Goal: Information Seeking & Learning: Learn about a topic

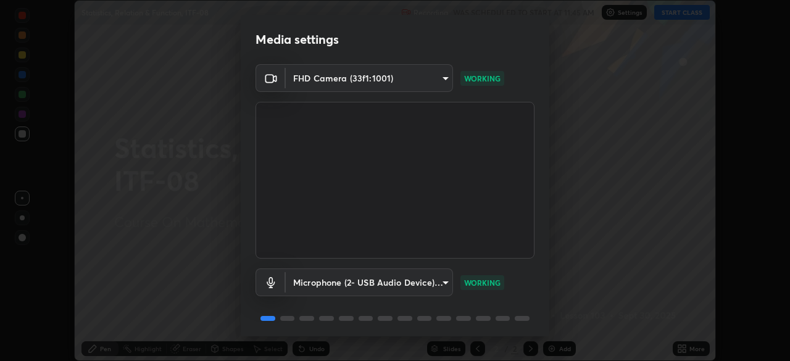
scroll to position [44, 0]
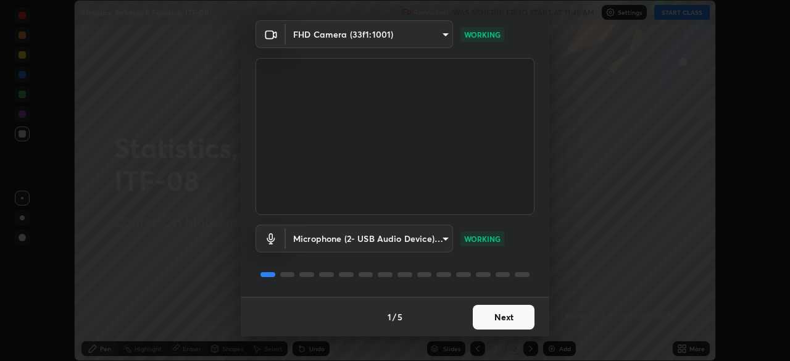
click at [522, 312] on button "Next" at bounding box center [504, 317] width 62 height 25
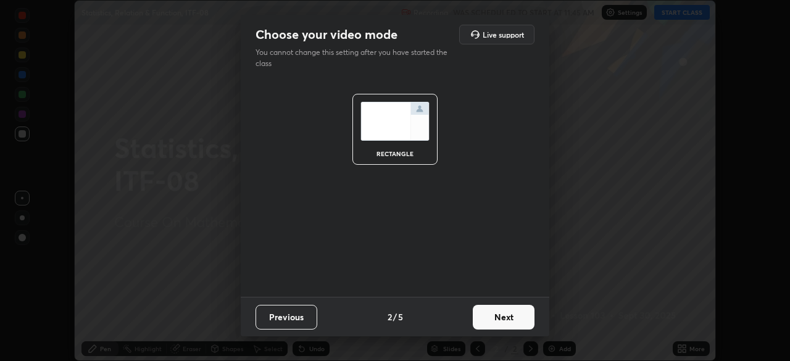
scroll to position [0, 0]
click at [519, 312] on button "Next" at bounding box center [504, 317] width 62 height 25
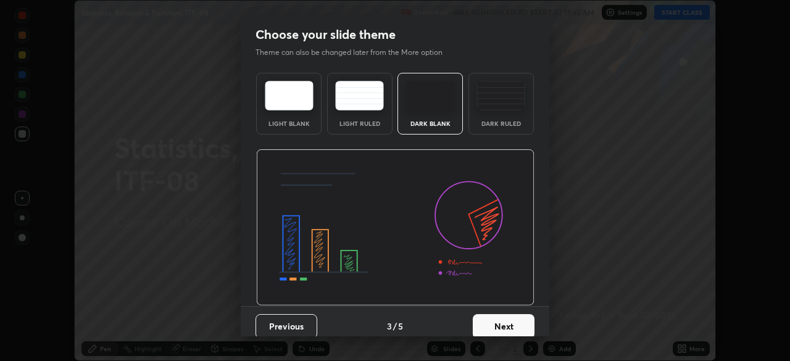
click at [520, 315] on button "Next" at bounding box center [504, 326] width 62 height 25
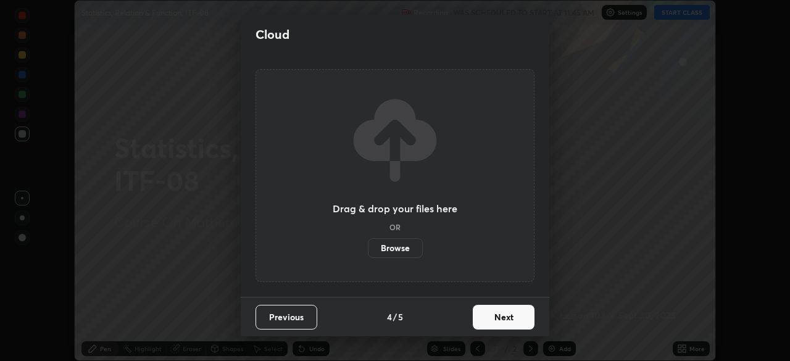
click at [523, 312] on button "Next" at bounding box center [504, 317] width 62 height 25
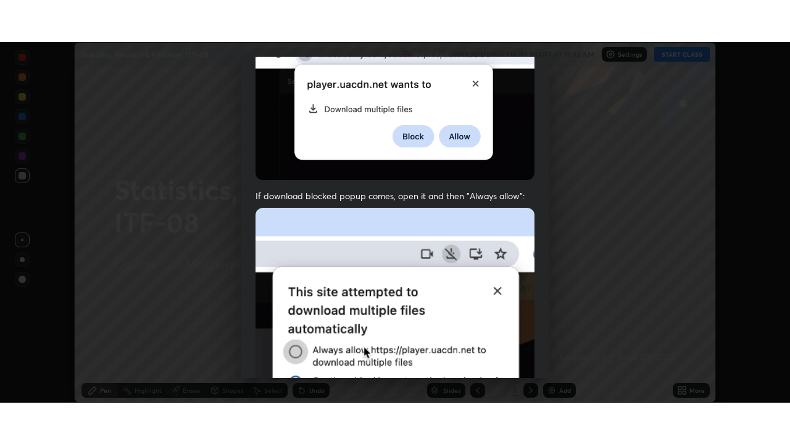
scroll to position [296, 0]
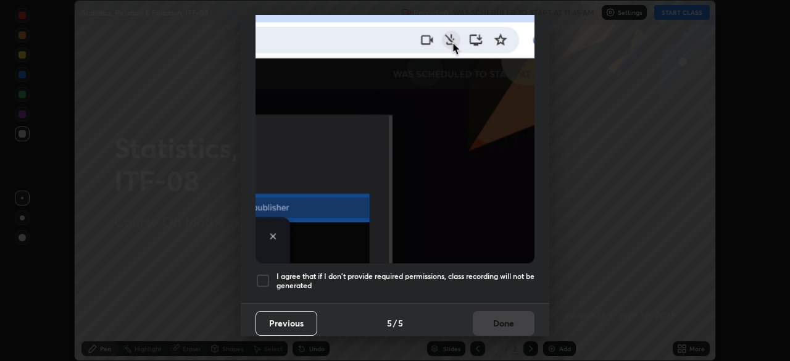
click at [518, 272] on h5 "I agree that if I don't provide required permissions, class recording will not …" at bounding box center [406, 281] width 258 height 19
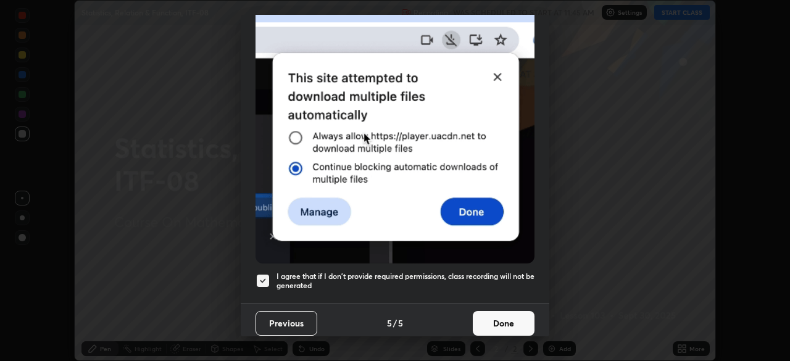
click at [516, 311] on button "Done" at bounding box center [504, 323] width 62 height 25
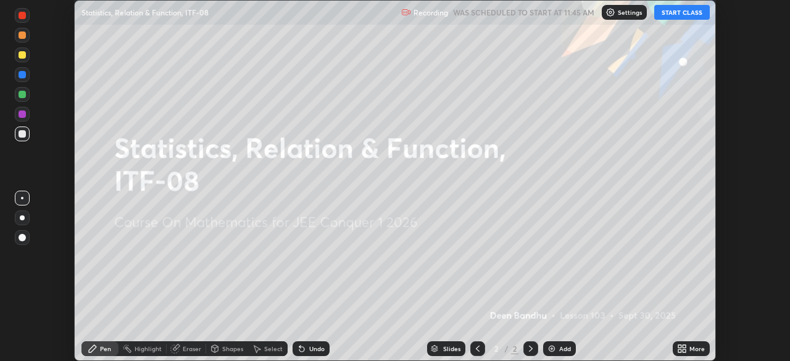
click at [681, 346] on icon at bounding box center [679, 346] width 3 height 3
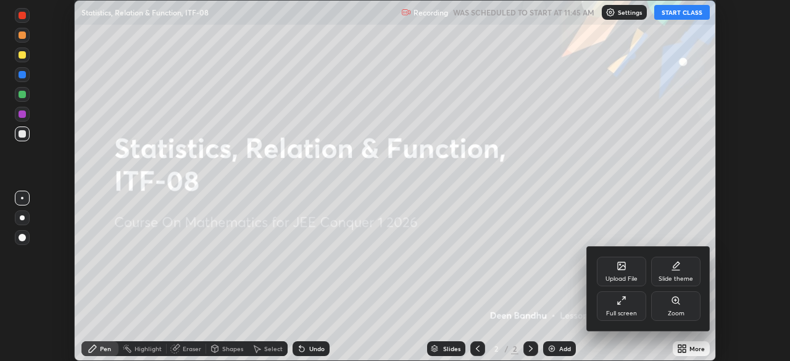
click at [621, 306] on div "Full screen" at bounding box center [621, 306] width 49 height 30
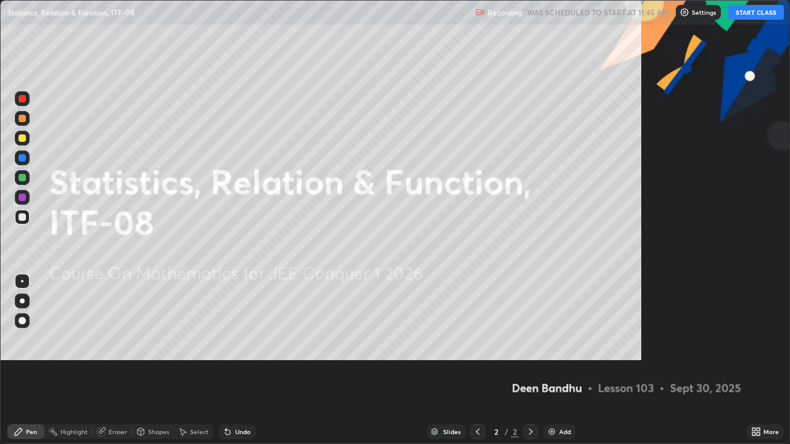
scroll to position [444, 790]
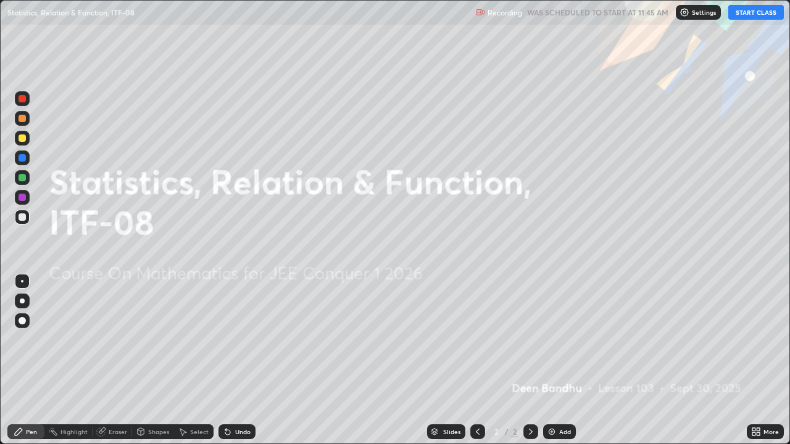
click at [751, 15] on button "START CLASS" at bounding box center [756, 12] width 56 height 15
click at [559, 360] on div "Add" at bounding box center [565, 432] width 12 height 6
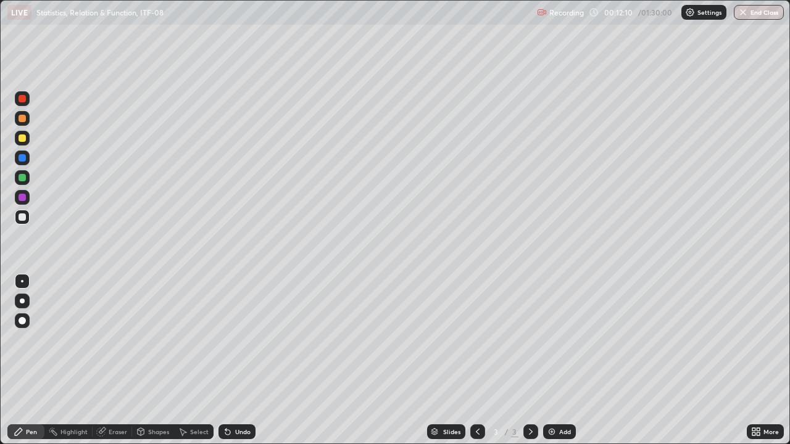
click at [22, 159] on div at bounding box center [22, 157] width 7 height 7
click at [21, 198] on div at bounding box center [22, 197] width 7 height 7
click at [562, 360] on div "Add" at bounding box center [565, 432] width 12 height 6
click at [22, 198] on div at bounding box center [22, 197] width 7 height 7
click at [112, 360] on div "Eraser" at bounding box center [118, 432] width 19 height 6
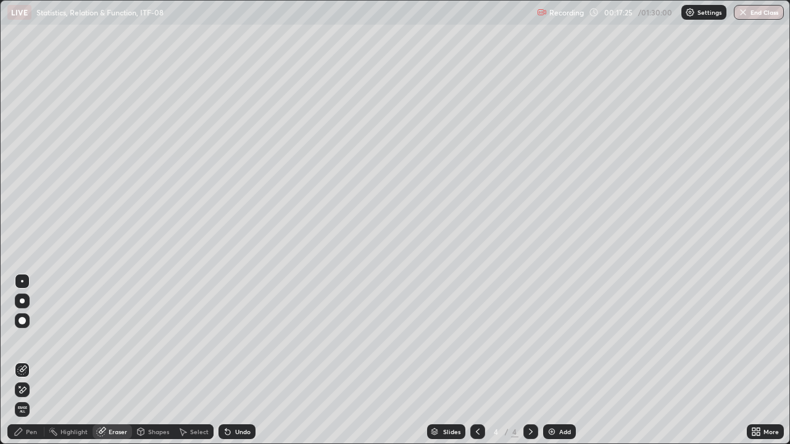
click at [25, 360] on div "Pen" at bounding box center [25, 432] width 37 height 15
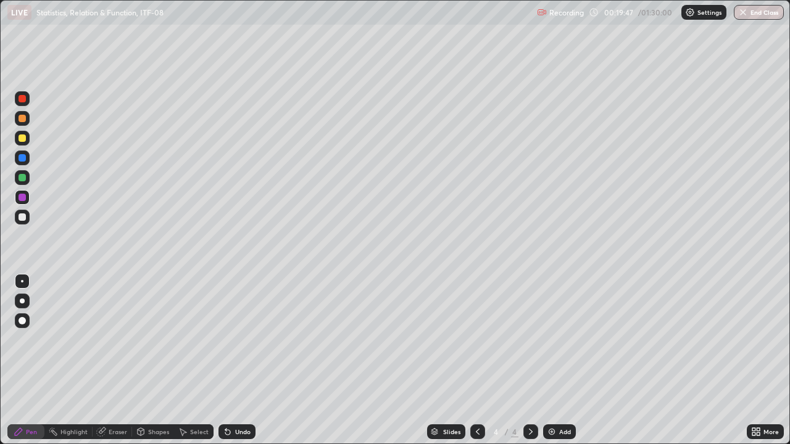
click at [565, 360] on div "Add" at bounding box center [565, 432] width 12 height 6
click at [564, 360] on div "Add" at bounding box center [565, 432] width 12 height 6
click at [475, 360] on icon at bounding box center [478, 432] width 10 height 10
click at [527, 360] on icon at bounding box center [531, 432] width 10 height 10
click at [23, 157] on div at bounding box center [22, 157] width 7 height 7
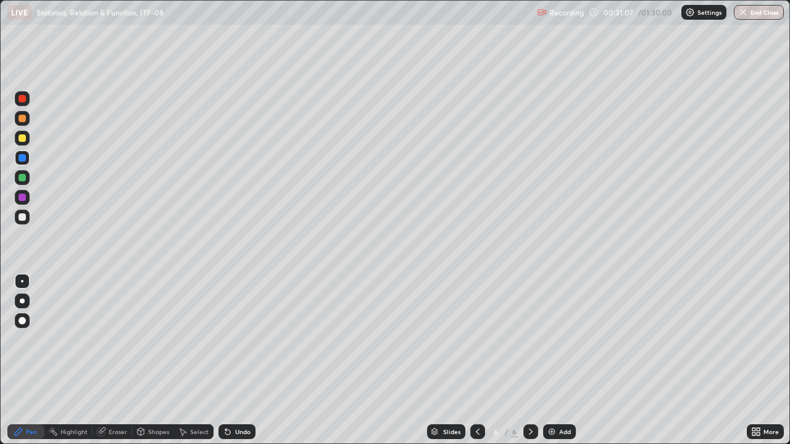
click at [564, 360] on div "Add" at bounding box center [565, 432] width 12 height 6
click at [562, 360] on div "Add" at bounding box center [565, 432] width 12 height 6
click at [25, 137] on div at bounding box center [22, 138] width 7 height 7
click at [19, 198] on div at bounding box center [22, 197] width 7 height 7
click at [22, 160] on div at bounding box center [22, 157] width 7 height 7
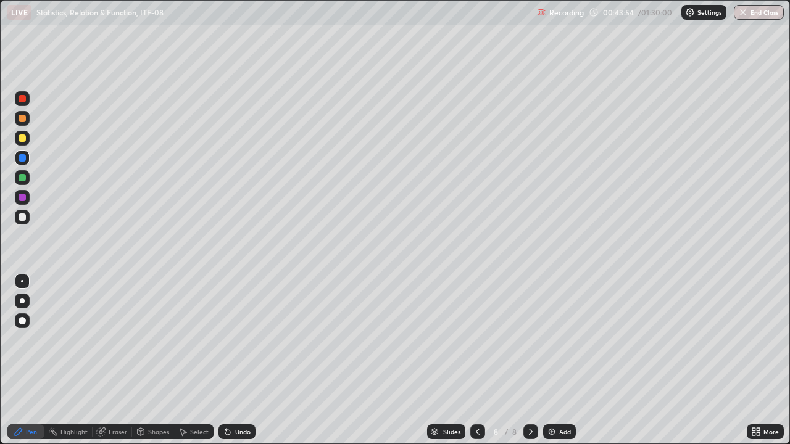
click at [115, 360] on div "Eraser" at bounding box center [118, 432] width 19 height 6
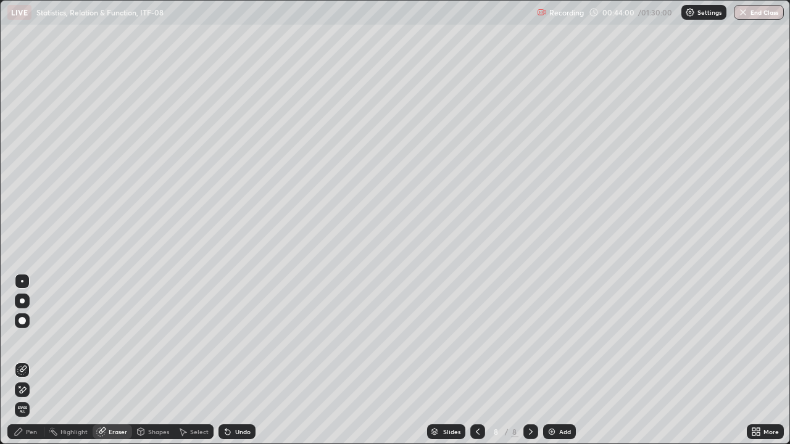
click at [29, 360] on div "Pen" at bounding box center [31, 432] width 11 height 6
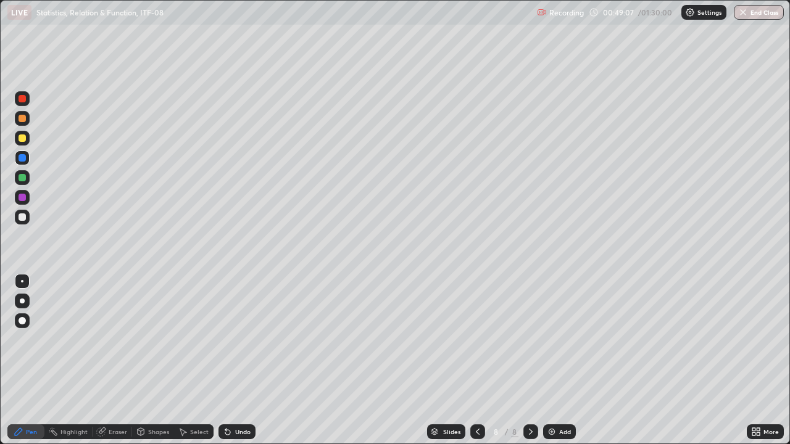
click at [561, 360] on div "Add" at bounding box center [565, 432] width 12 height 6
click at [23, 196] on div at bounding box center [22, 197] width 7 height 7
click at [23, 139] on div at bounding box center [22, 138] width 7 height 7
click at [22, 159] on div at bounding box center [22, 157] width 7 height 7
click at [20, 177] on div at bounding box center [22, 177] width 7 height 7
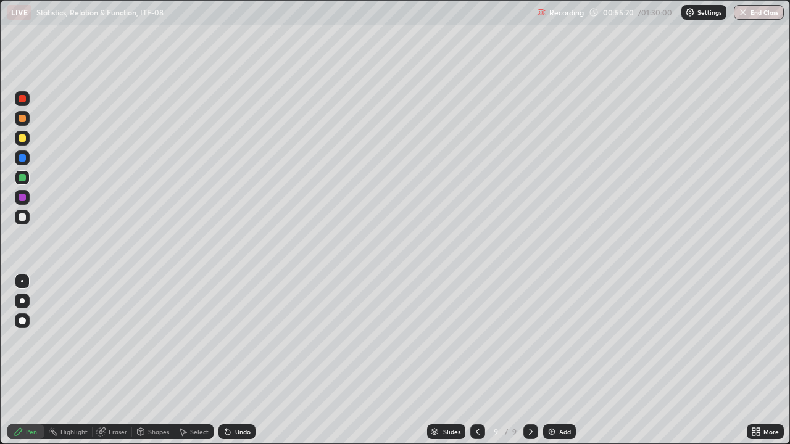
click at [23, 158] on div at bounding box center [22, 157] width 7 height 7
click at [22, 197] on div at bounding box center [22, 197] width 7 height 7
click at [564, 360] on div "Add" at bounding box center [565, 432] width 12 height 6
click at [24, 156] on div at bounding box center [22, 157] width 7 height 7
click at [25, 136] on div at bounding box center [22, 138] width 7 height 7
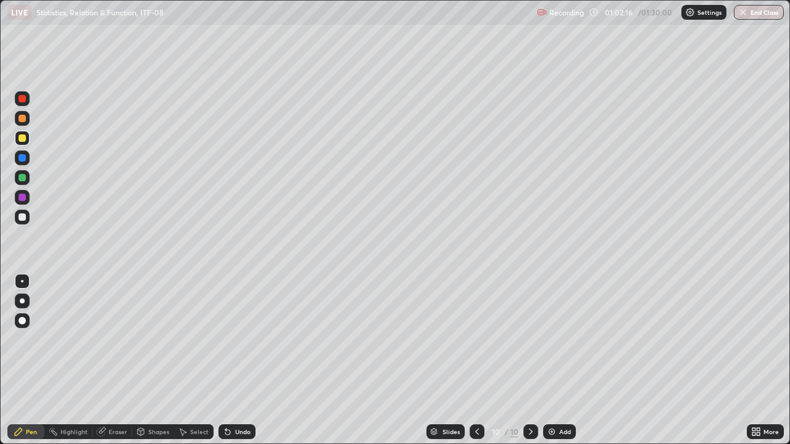
click at [23, 197] on div at bounding box center [22, 197] width 7 height 7
click at [562, 360] on div "Add" at bounding box center [565, 432] width 12 height 6
click at [569, 360] on div "Add" at bounding box center [565, 432] width 12 height 6
click at [477, 360] on icon at bounding box center [478, 432] width 10 height 10
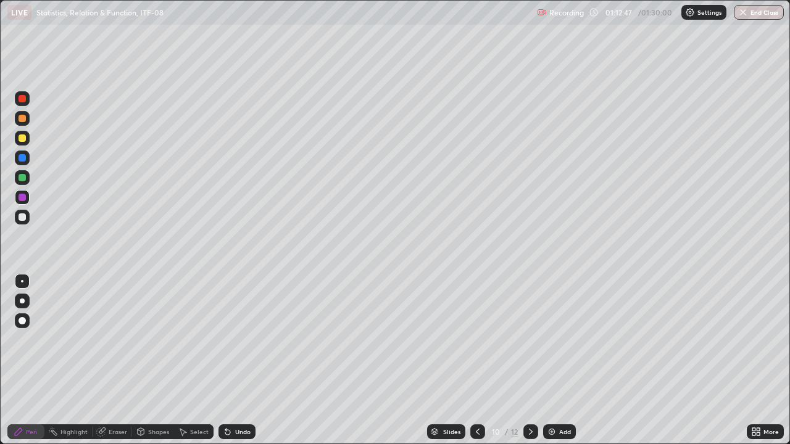
click at [476, 360] on icon at bounding box center [478, 432] width 10 height 10
click at [475, 360] on icon at bounding box center [478, 432] width 10 height 10
click at [477, 360] on icon at bounding box center [478, 432] width 10 height 10
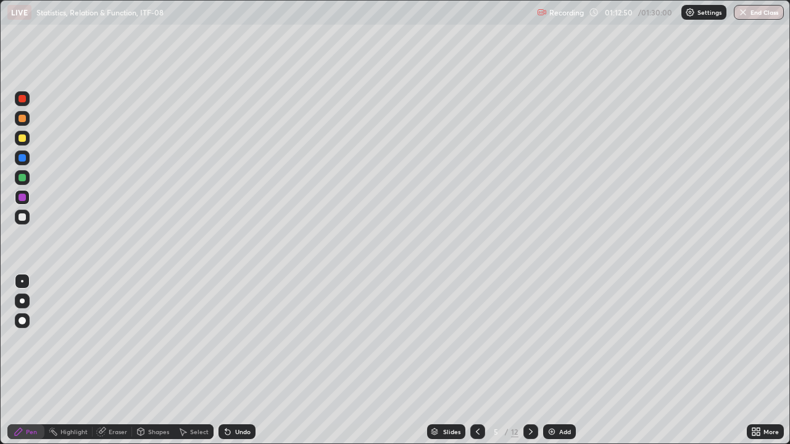
click at [476, 360] on icon at bounding box center [478, 432] width 4 height 6
click at [475, 360] on icon at bounding box center [478, 432] width 10 height 10
click at [530, 360] on icon at bounding box center [531, 432] width 10 height 10
click at [477, 360] on icon at bounding box center [478, 432] width 10 height 10
click at [530, 360] on icon at bounding box center [531, 432] width 10 height 10
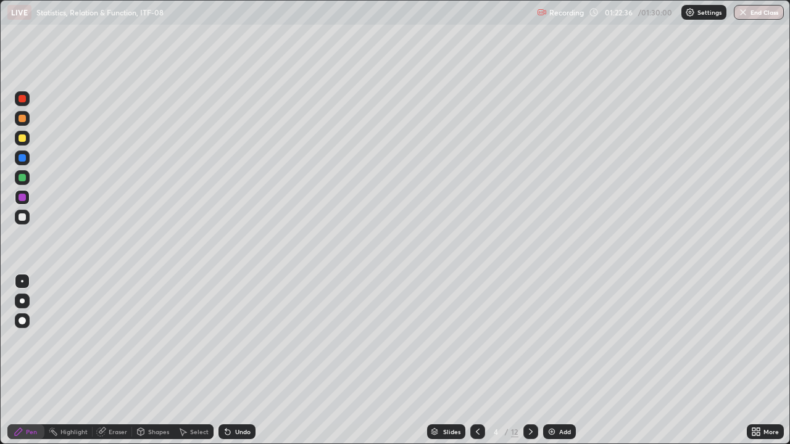
click at [531, 360] on icon at bounding box center [531, 432] width 10 height 10
click at [478, 360] on icon at bounding box center [478, 432] width 10 height 10
click at [530, 360] on icon at bounding box center [531, 432] width 10 height 10
click at [528, 360] on icon at bounding box center [531, 432] width 10 height 10
click at [530, 360] on icon at bounding box center [531, 432] width 10 height 10
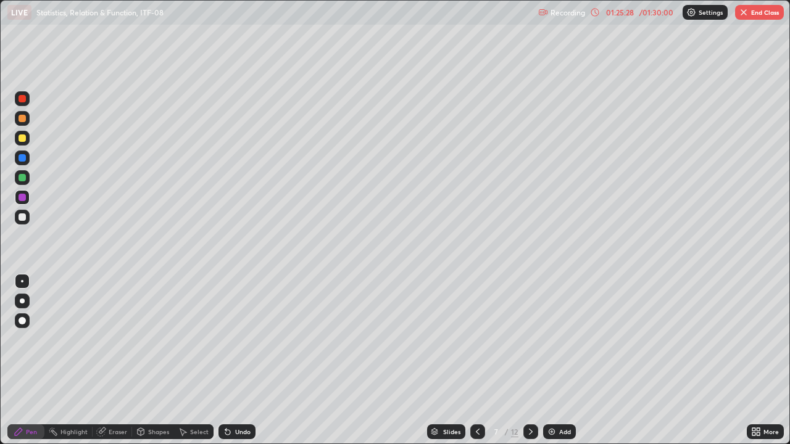
click at [529, 360] on icon at bounding box center [531, 432] width 4 height 6
click at [528, 360] on icon at bounding box center [531, 432] width 10 height 10
click at [530, 360] on icon at bounding box center [531, 432] width 10 height 10
click at [528, 360] on icon at bounding box center [531, 432] width 10 height 10
click at [526, 360] on div at bounding box center [530, 432] width 15 height 15
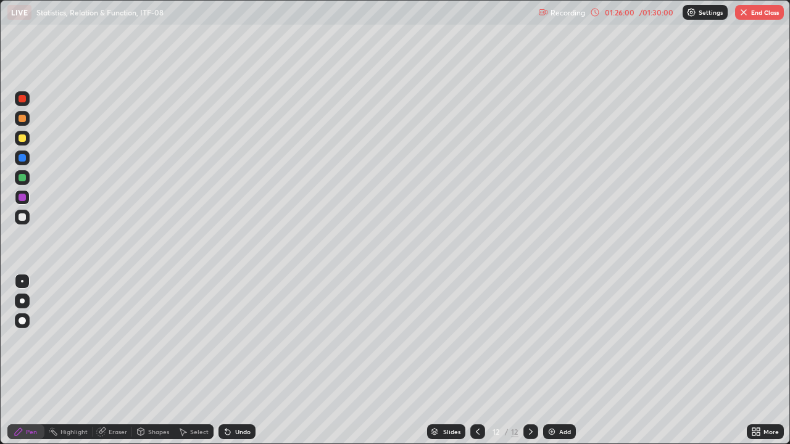
click at [477, 360] on icon at bounding box center [478, 432] width 10 height 10
click at [475, 360] on icon at bounding box center [478, 432] width 10 height 10
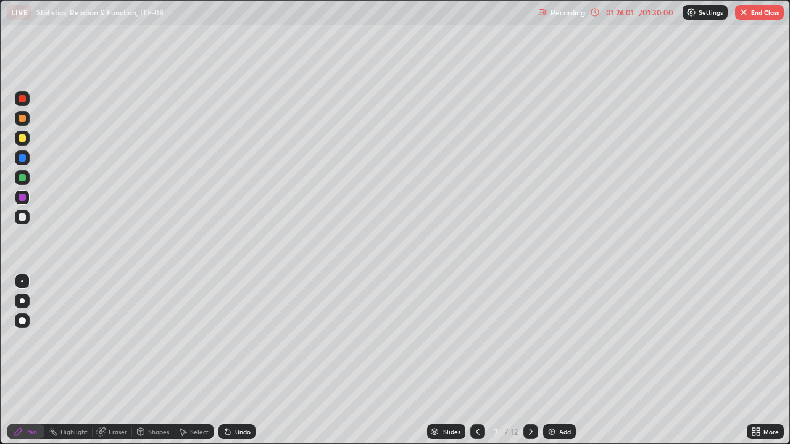
click at [475, 360] on icon at bounding box center [478, 432] width 10 height 10
click at [477, 360] on icon at bounding box center [478, 432] width 10 height 10
click at [536, 360] on div at bounding box center [530, 432] width 15 height 15
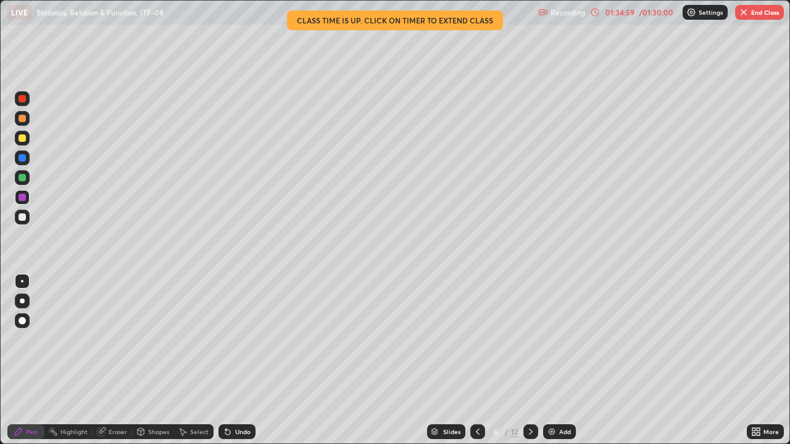
click at [531, 360] on icon at bounding box center [531, 432] width 10 height 10
click at [535, 360] on div at bounding box center [530, 432] width 15 height 15
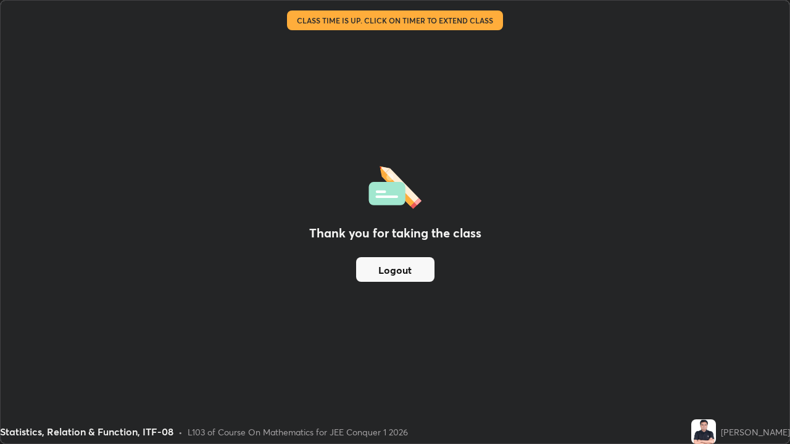
click at [423, 270] on button "Logout" at bounding box center [395, 269] width 78 height 25
